Goal: Entertainment & Leisure: Consume media (video, audio)

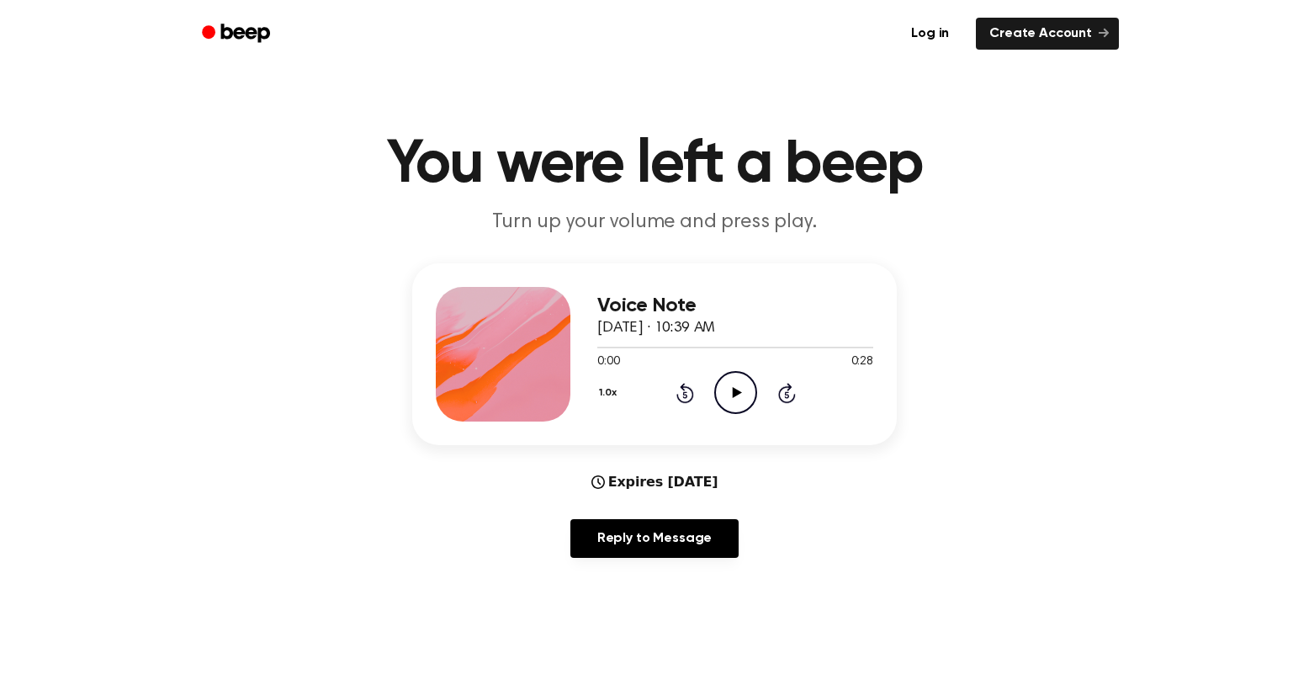
click at [739, 390] on icon "Play Audio" at bounding box center [735, 392] width 43 height 43
click at [696, 347] on div at bounding box center [735, 348] width 276 height 2
click at [781, 388] on icon at bounding box center [787, 393] width 18 height 20
click at [733, 398] on icon "Play Audio" at bounding box center [735, 392] width 43 height 43
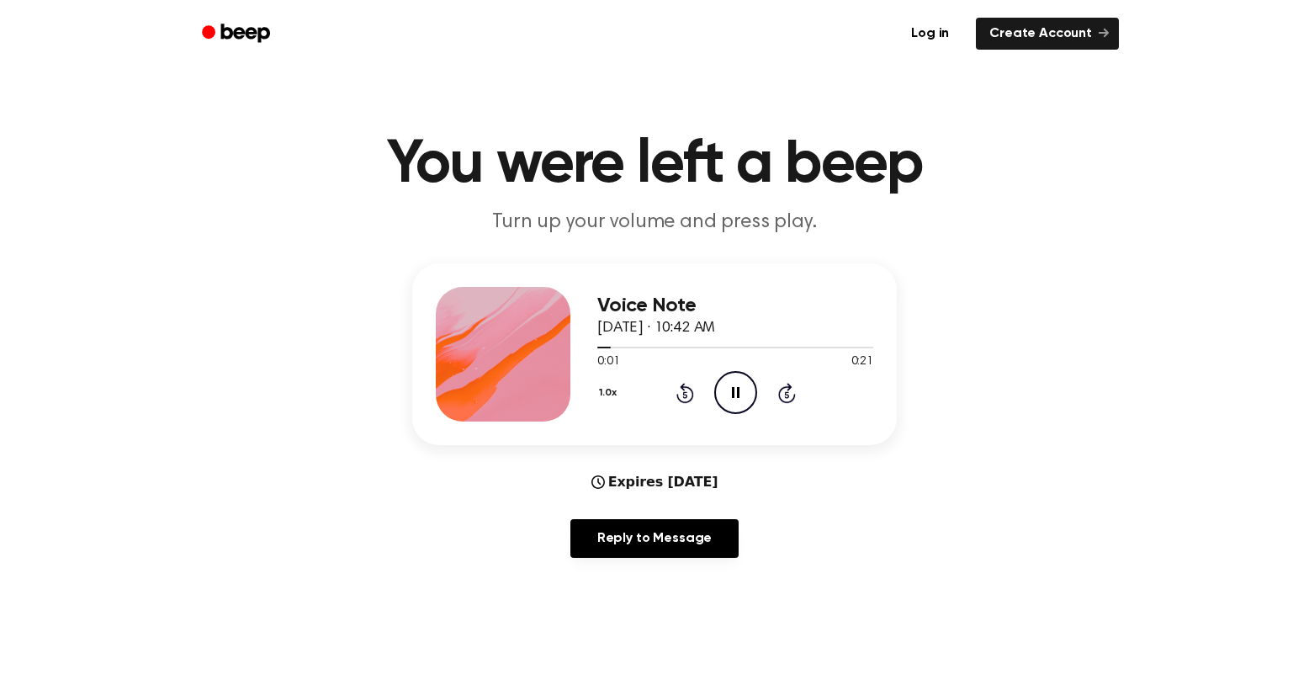
click at [791, 395] on icon "Skip 5 seconds" at bounding box center [786, 393] width 19 height 22
click at [745, 397] on icon "Play Audio" at bounding box center [735, 392] width 43 height 43
click at [794, 403] on icon "Skip 5 seconds" at bounding box center [786, 393] width 19 height 22
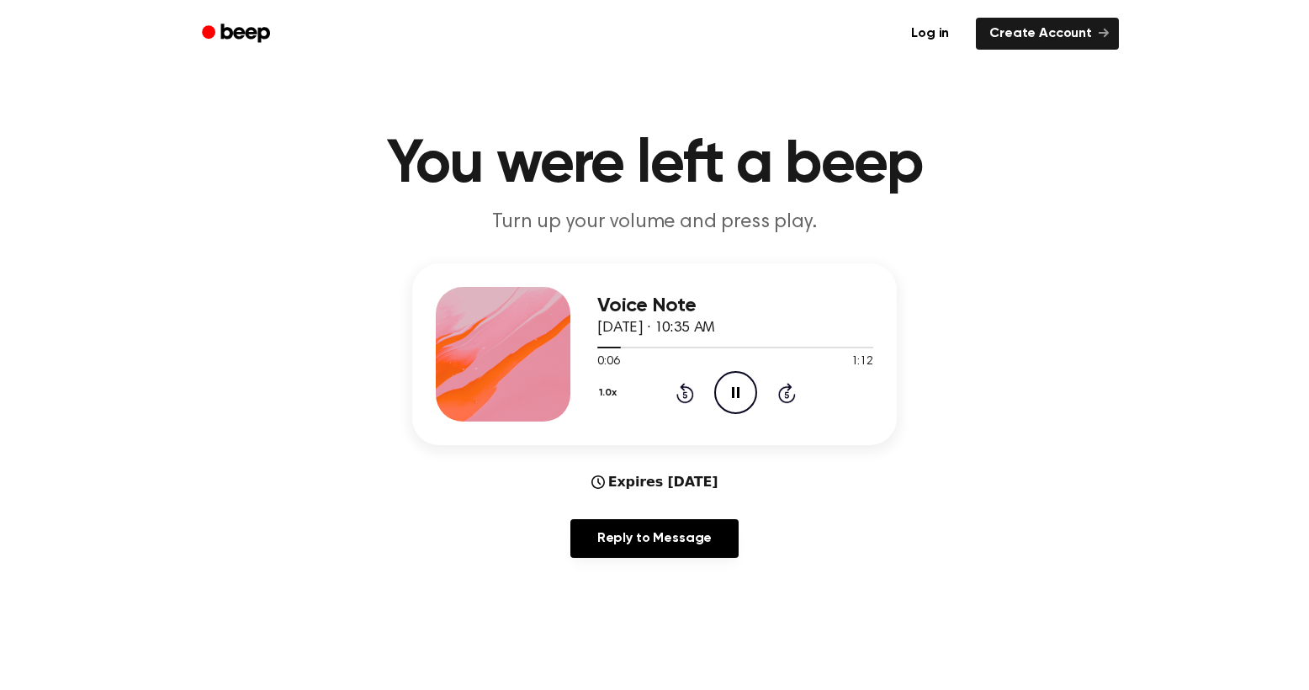
click at [794, 403] on icon "Skip 5 seconds" at bounding box center [786, 393] width 19 height 22
